Goal: Information Seeking & Learning: Find specific page/section

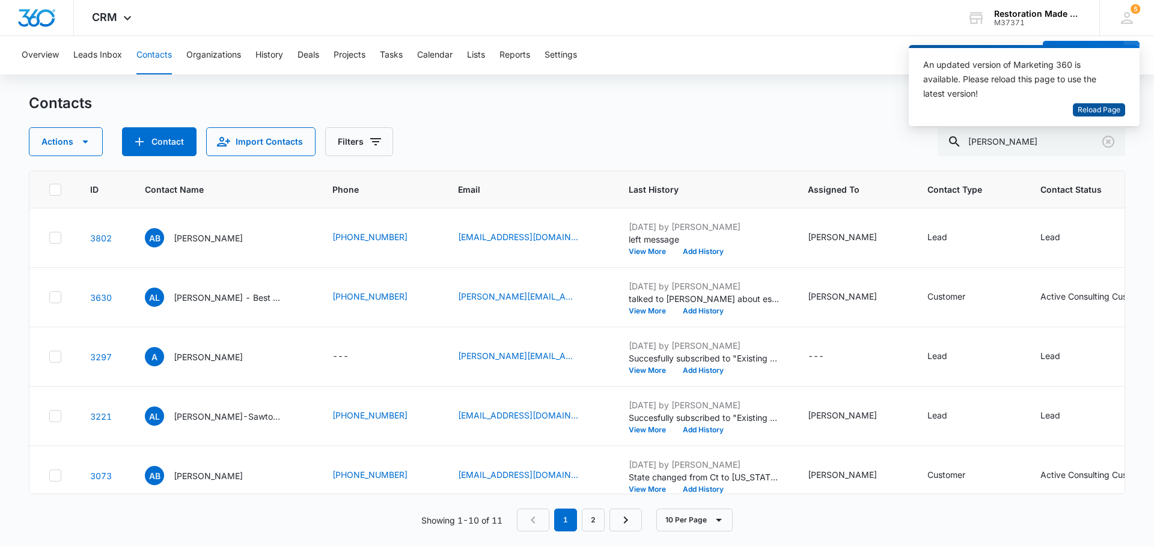
click at [1113, 112] on span "Reload Page" at bounding box center [1099, 110] width 43 height 11
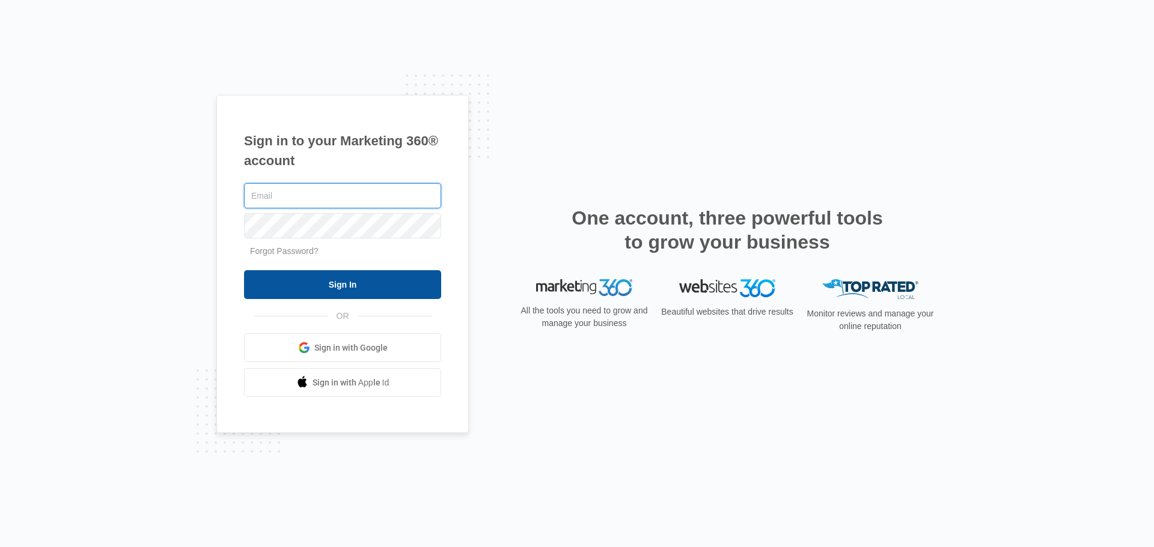
type input "[PERSON_NAME][EMAIL_ADDRESS][DOMAIN_NAME]"
click at [373, 285] on input "Sign In" at bounding box center [342, 284] width 197 height 29
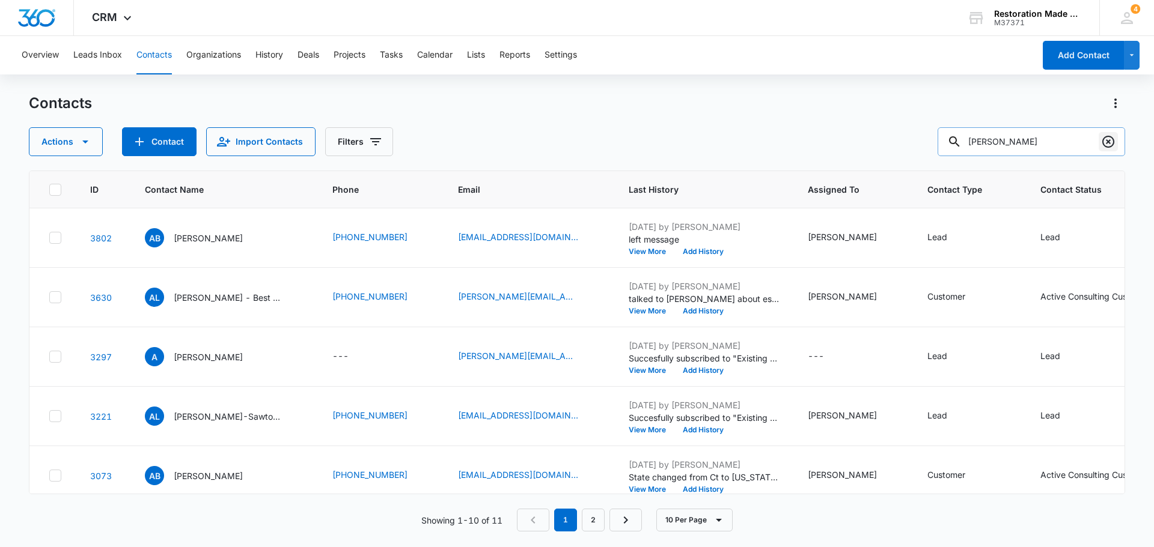
click at [1108, 145] on icon "Clear" at bounding box center [1108, 142] width 14 height 14
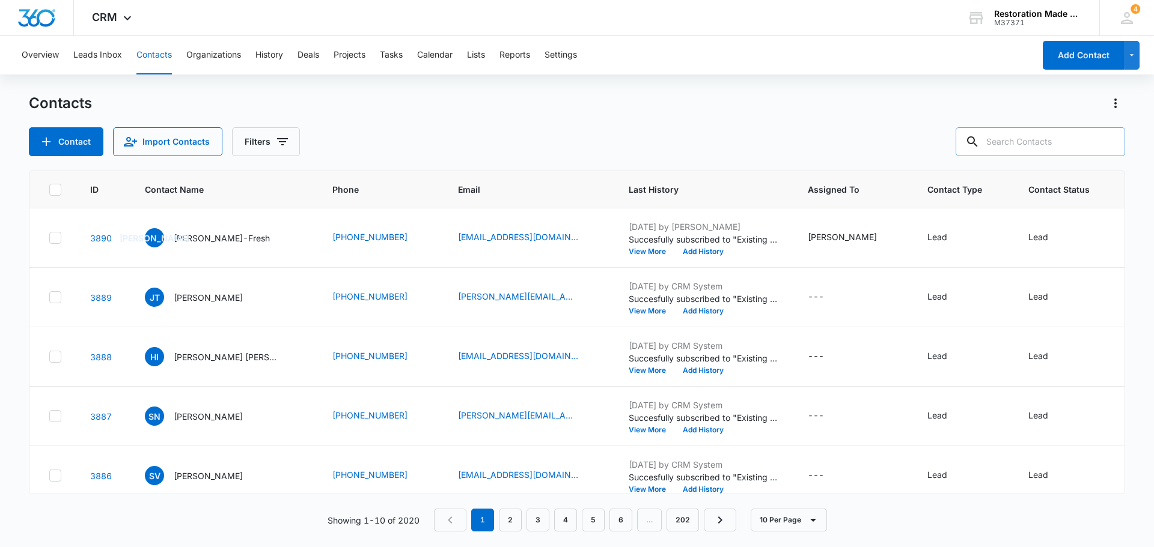
click at [1029, 139] on input "text" at bounding box center [1040, 141] width 169 height 29
type input "james"
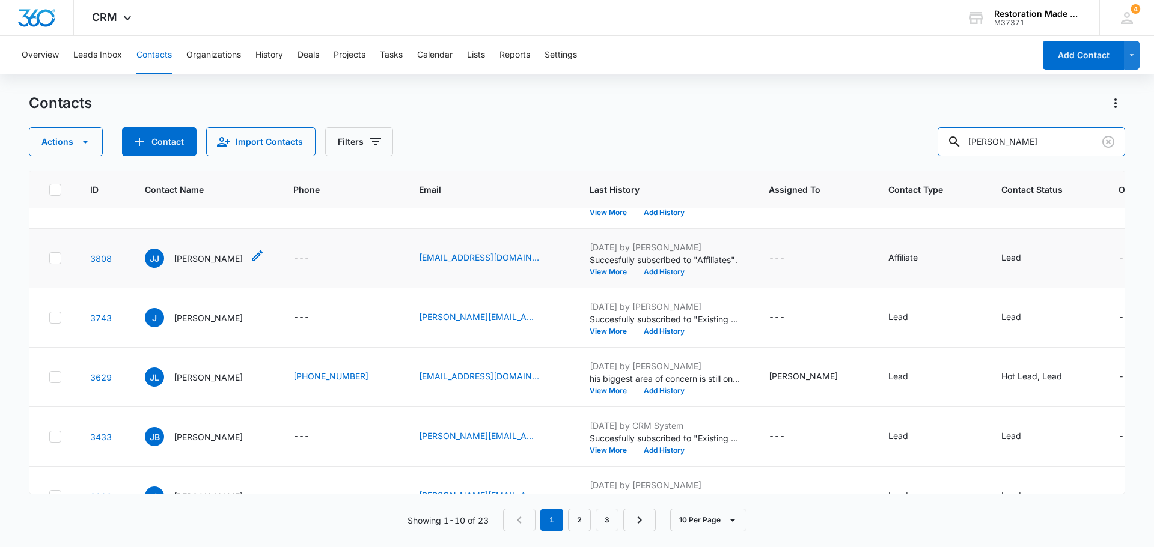
scroll to position [60, 0]
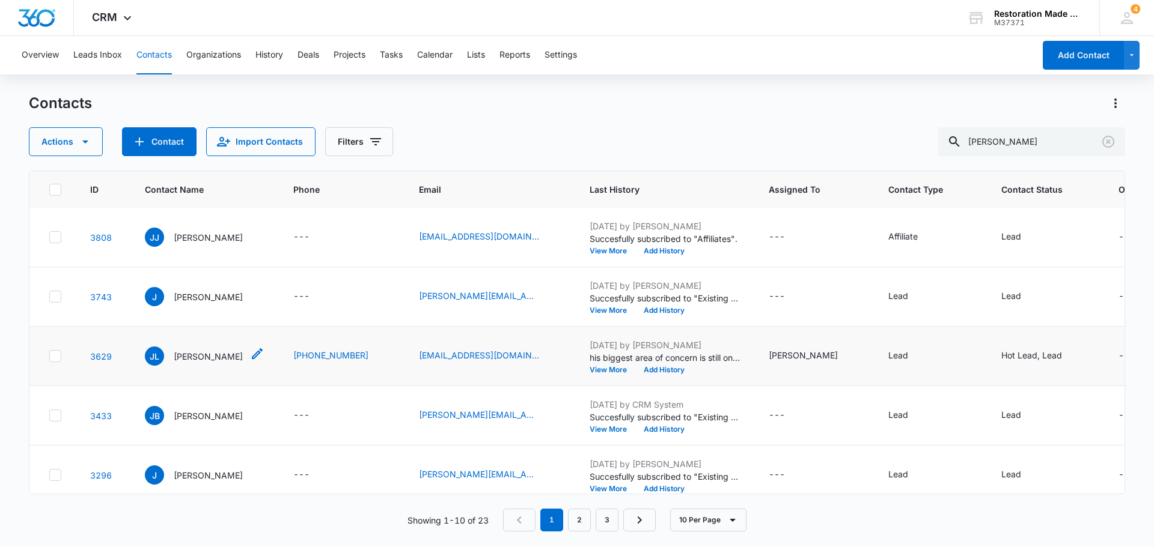
click at [191, 364] on div "JL James Loy" at bounding box center [194, 356] width 98 height 19
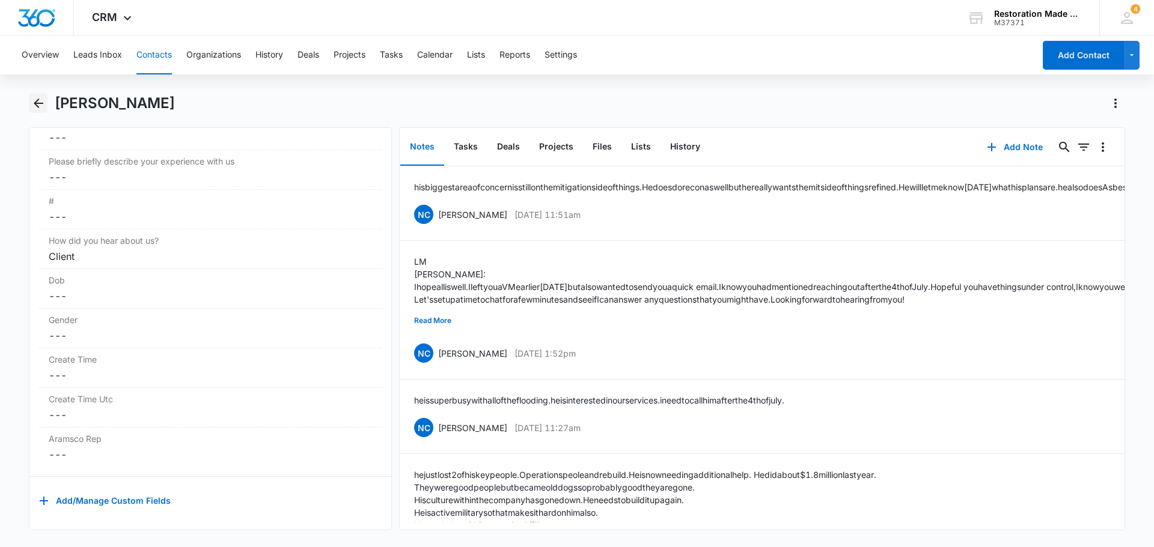
click at [38, 106] on icon "Back" at bounding box center [38, 103] width 14 height 14
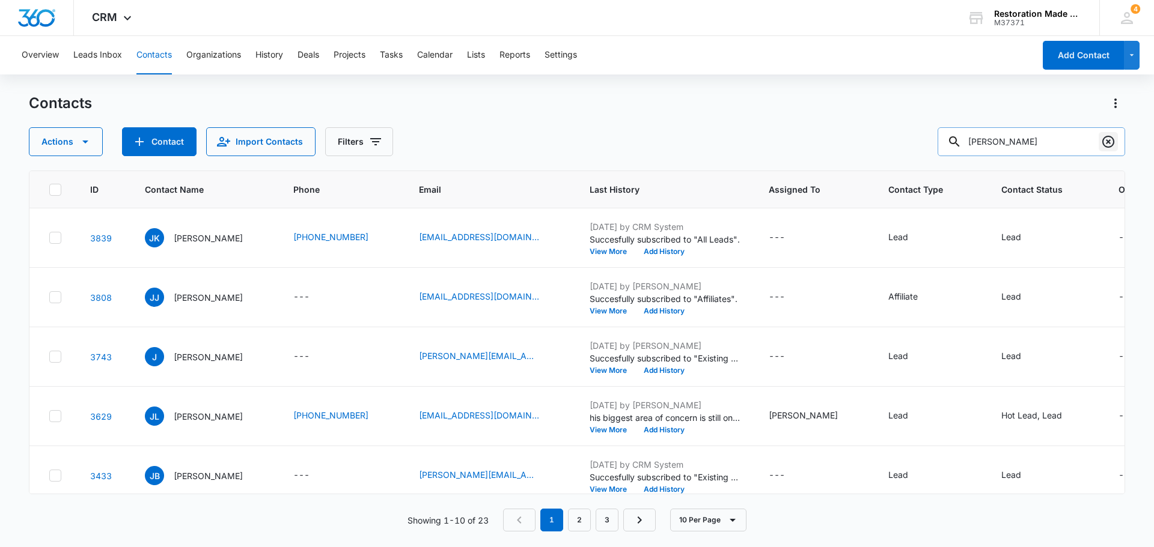
click at [1108, 145] on icon "Clear" at bounding box center [1108, 142] width 14 height 14
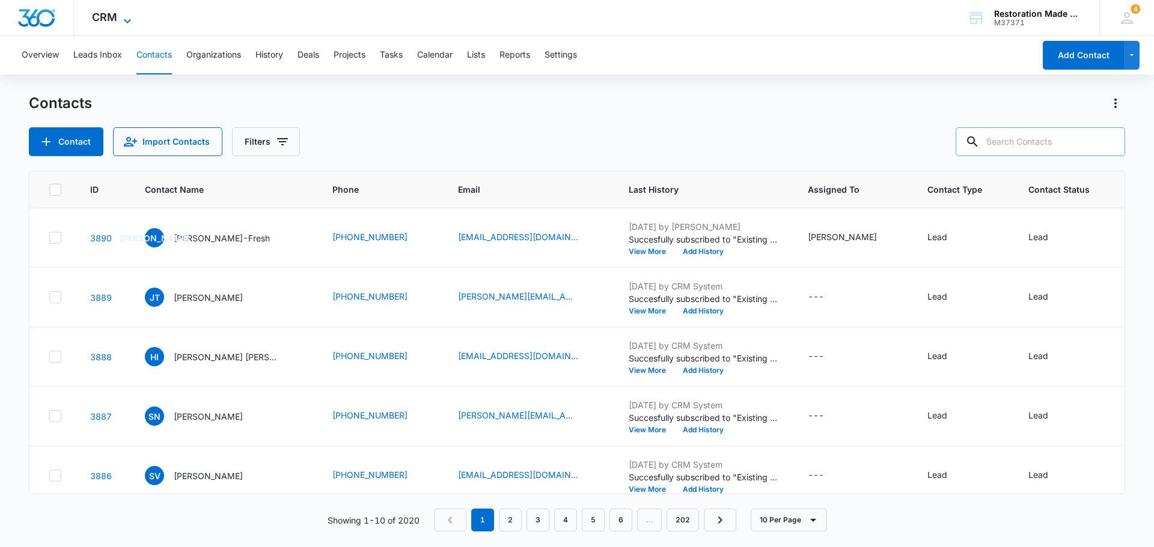
click at [121, 17] on icon at bounding box center [127, 21] width 14 height 14
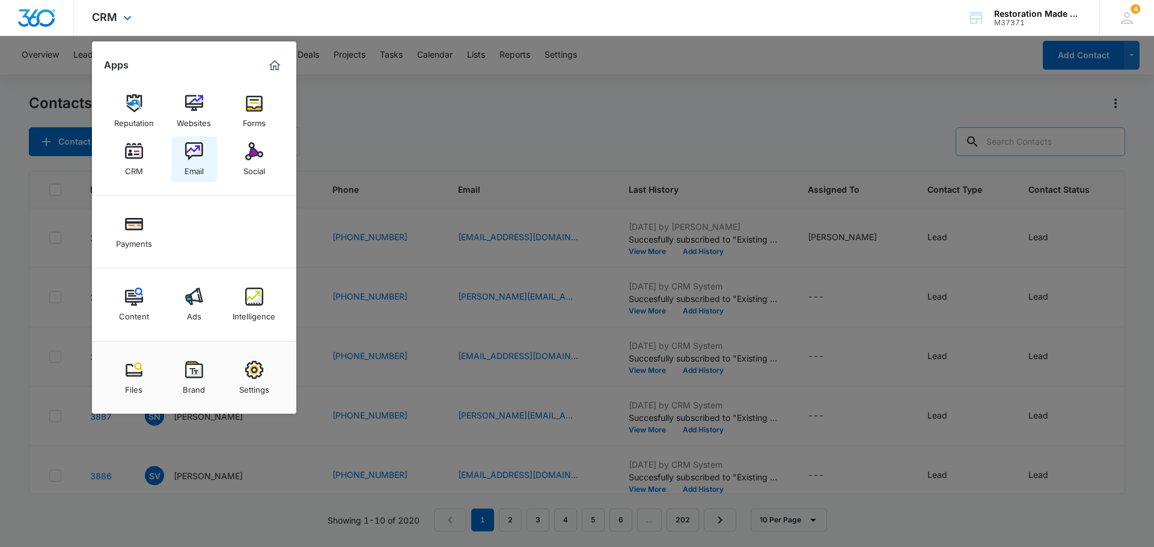
click at [197, 159] on img at bounding box center [194, 151] width 18 height 18
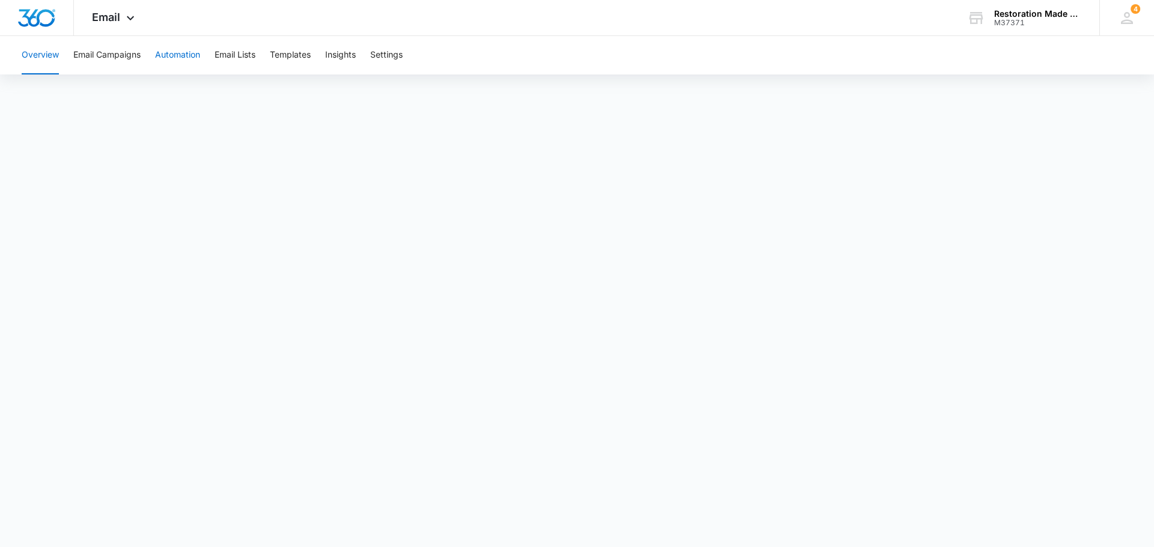
click at [179, 53] on button "Automation" at bounding box center [177, 55] width 45 height 38
click at [700, 36] on div "Email Apps Reputation Websites Forms CRM Email Social Payments Content Ads Inte…" at bounding box center [577, 260] width 1154 height 521
